Goal: Task Accomplishment & Management: Use online tool/utility

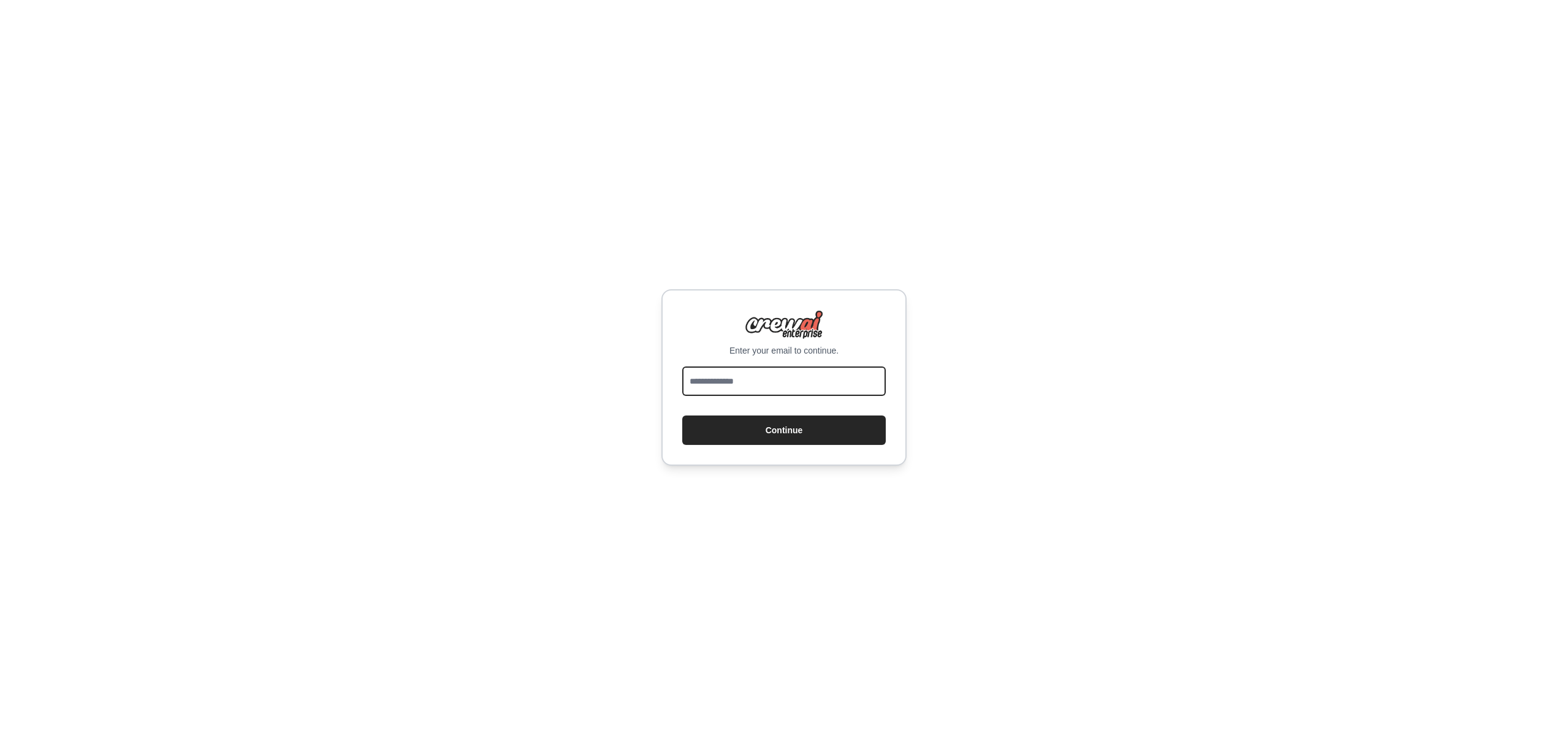
click at [752, 385] on input "email" at bounding box center [783, 381] width 204 height 29
type input "**********"
click at [802, 422] on button "Continue" at bounding box center [783, 430] width 204 height 29
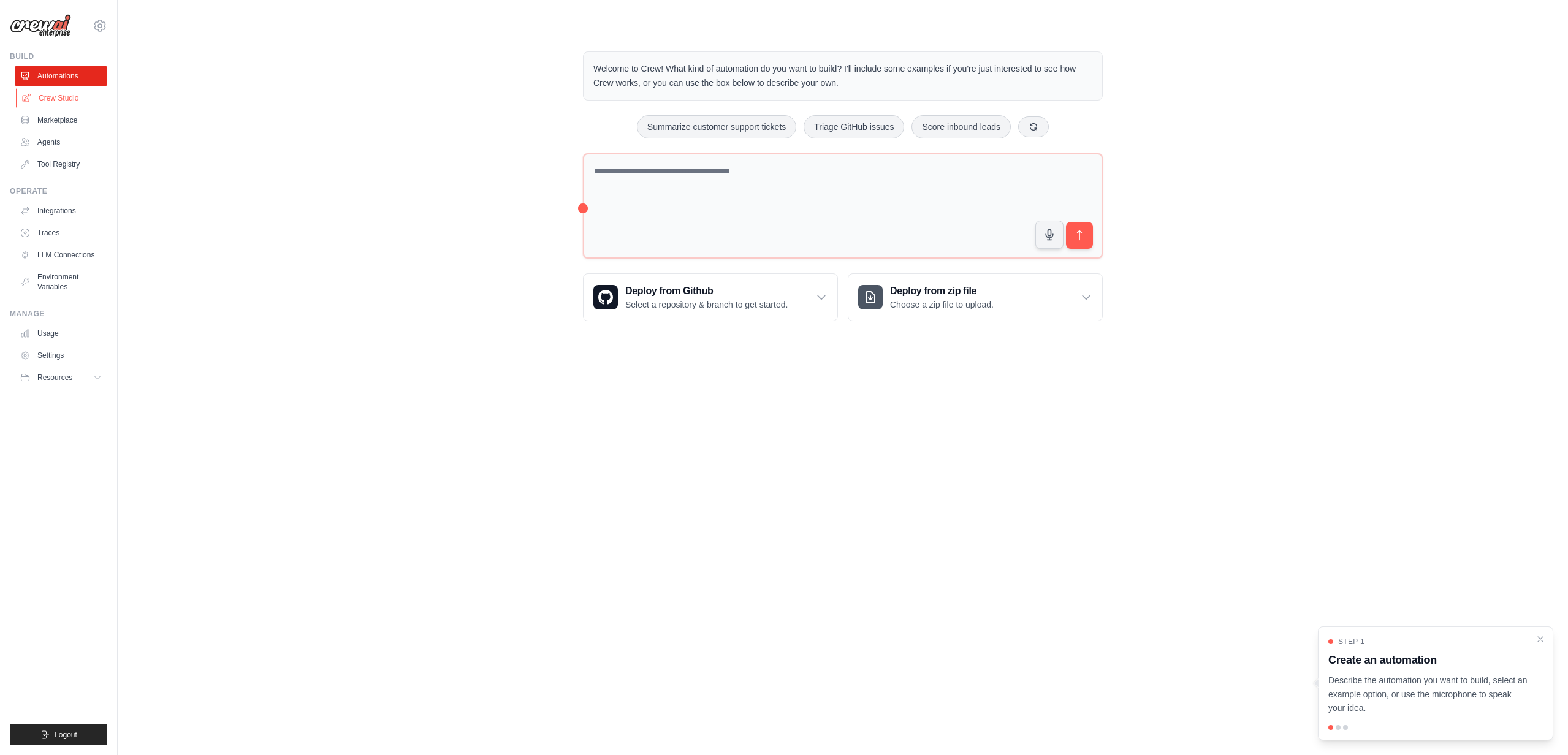
click at [79, 89] on link "Crew Studio" at bounding box center [61, 98] width 92 height 20
